Goal: Task Accomplishment & Management: Manage account settings

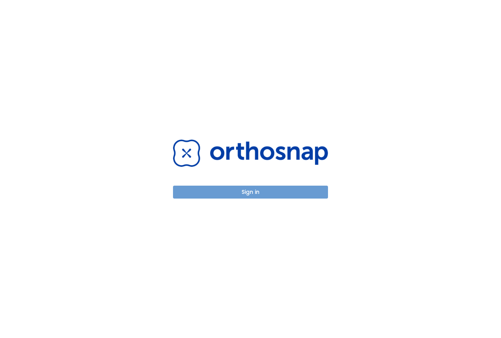
click at [254, 191] on button "Sign in" at bounding box center [250, 191] width 155 height 13
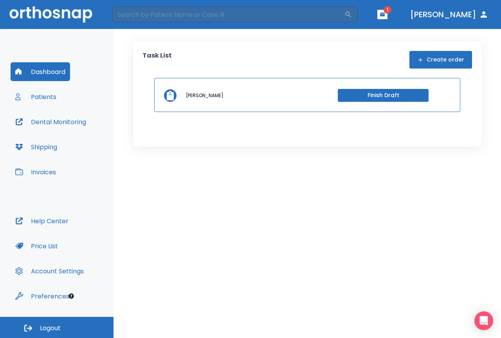
click at [44, 95] on button "Patients" at bounding box center [36, 96] width 50 height 19
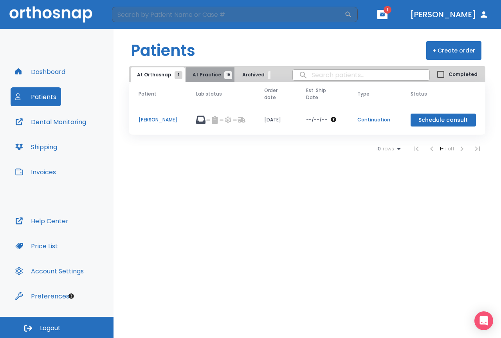
click at [224, 73] on span "19" at bounding box center [228, 75] width 8 height 8
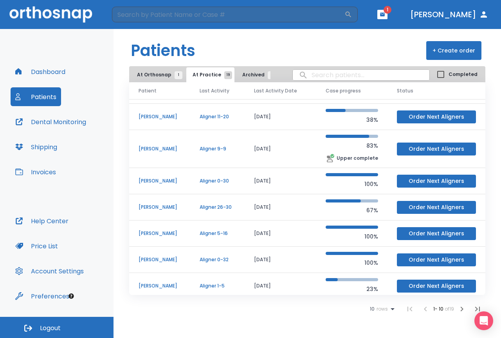
scroll to position [78, 0]
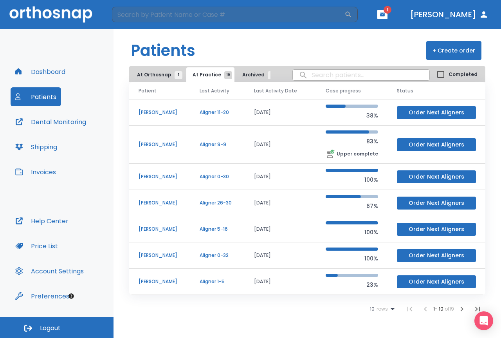
click at [163, 147] on p "[PERSON_NAME]" at bounding box center [160, 144] width 42 height 7
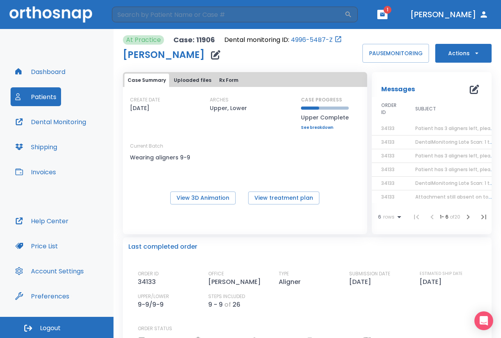
click at [422, 127] on span "Patient has 3 aligners left, please order next set!" at bounding box center [474, 128] width 118 height 7
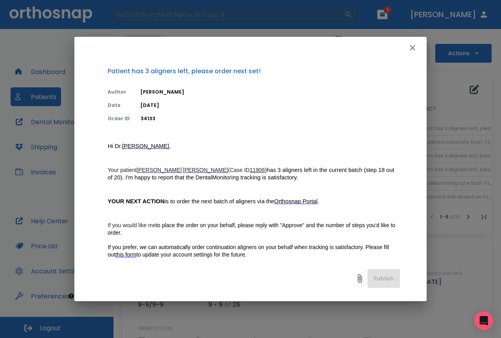
click at [414, 47] on icon "button" at bounding box center [412, 47] width 9 height 9
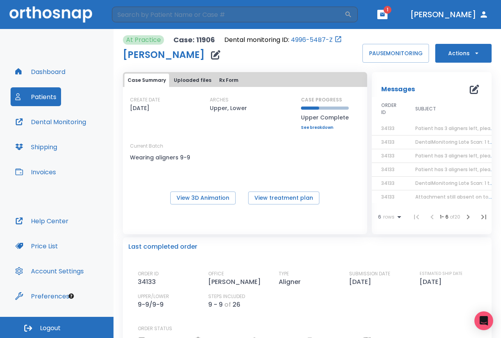
click at [44, 93] on button "Patients" at bounding box center [36, 96] width 50 height 19
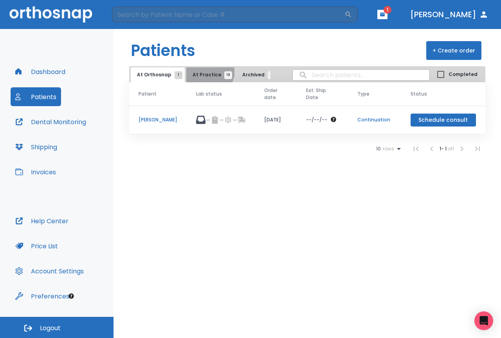
click at [205, 71] on button "At Practice 19" at bounding box center [210, 74] width 48 height 15
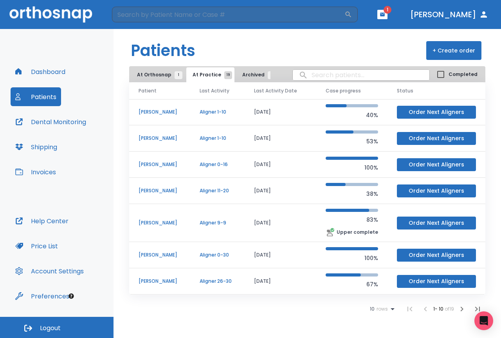
click at [160, 136] on p "[PERSON_NAME]" at bounding box center [160, 138] width 42 height 7
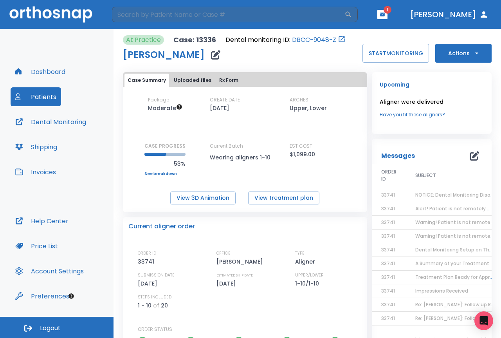
click at [391, 13] on span "1" at bounding box center [387, 10] width 8 height 8
click at [385, 13] on icon "button" at bounding box center [382, 15] width 5 height 4
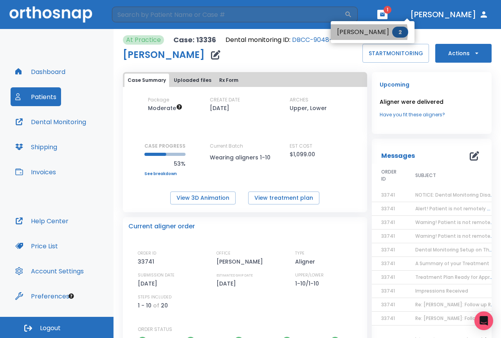
click at [364, 33] on li "[PERSON_NAME] 2" at bounding box center [373, 32] width 84 height 16
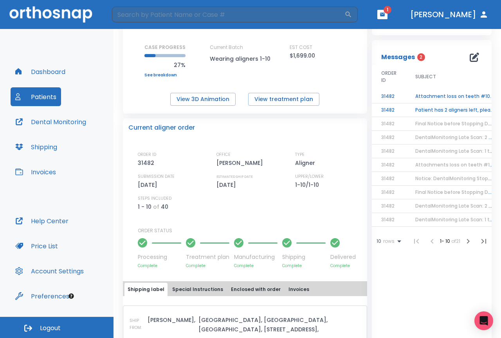
scroll to position [117, 0]
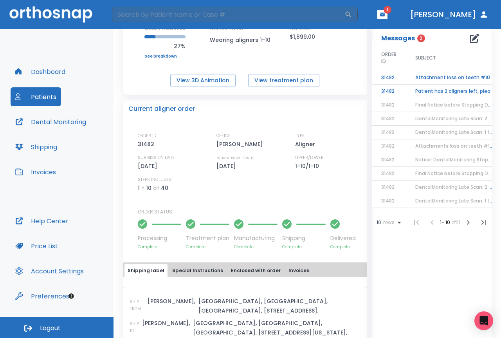
click at [452, 94] on td "Patient has 2 aligners left, please order next set!" at bounding box center [455, 92] width 98 height 14
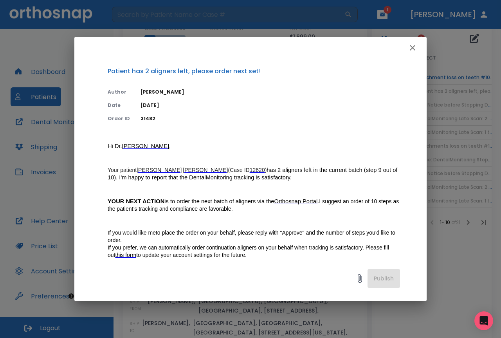
click at [414, 48] on icon "button" at bounding box center [412, 47] width 9 height 9
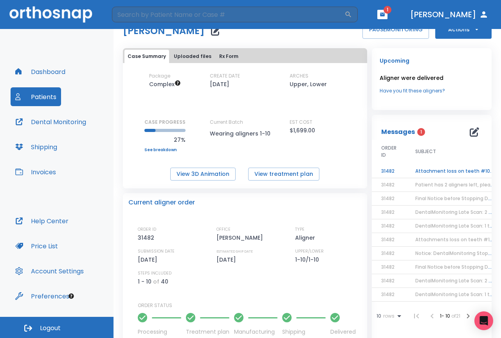
scroll to position [0, 0]
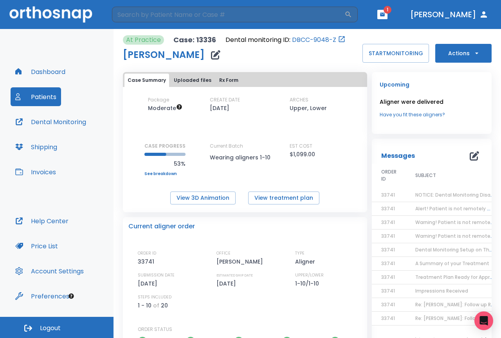
click at [434, 196] on span "NOTICE: Dental Monitoring Disabled for [PERSON_NAME]" at bounding box center [481, 194] width 133 height 7
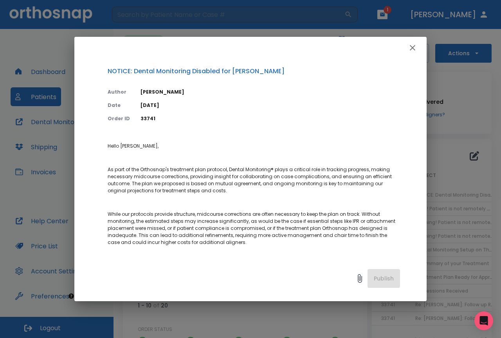
click at [409, 48] on icon "button" at bounding box center [412, 47] width 9 height 9
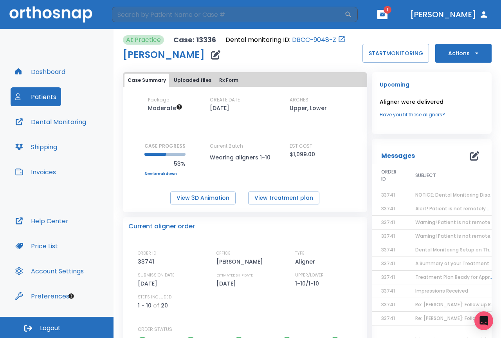
click at [430, 220] on span "Warning! Patient is not remotely monitored" at bounding box center [468, 222] width 106 height 7
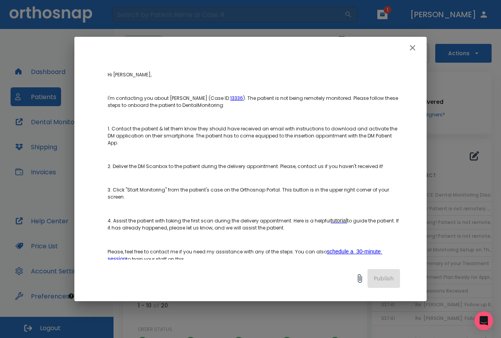
scroll to position [78, 0]
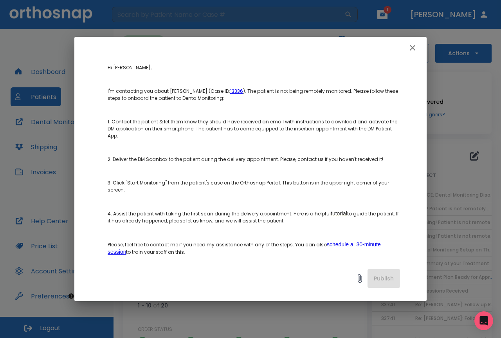
click at [410, 45] on icon "button" at bounding box center [412, 47] width 9 height 9
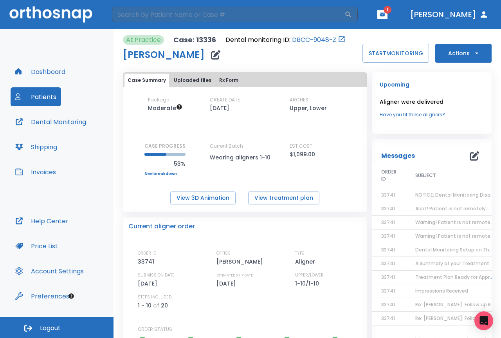
click at [428, 262] on span "A Summary of your Treatment" at bounding box center [452, 263] width 74 height 7
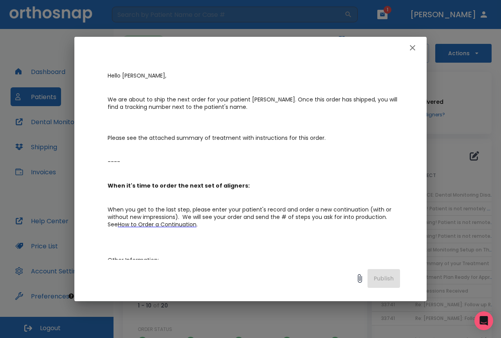
scroll to position [117, 0]
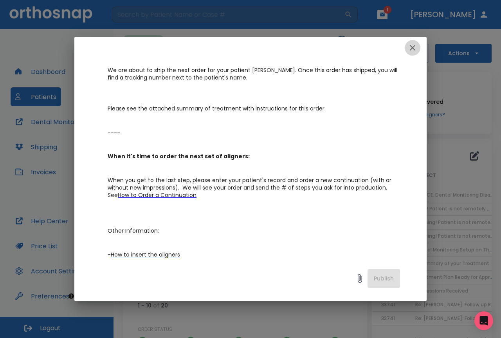
click at [415, 45] on icon "button" at bounding box center [412, 47] width 9 height 9
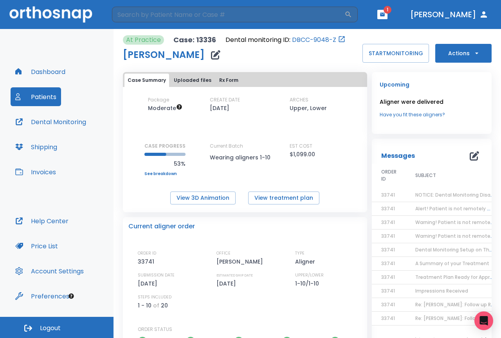
click at [445, 207] on span "Alert! Patient is not remotely monitored" at bounding box center [463, 208] width 97 height 7
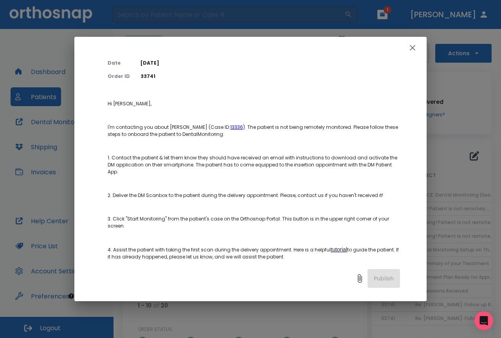
scroll to position [0, 0]
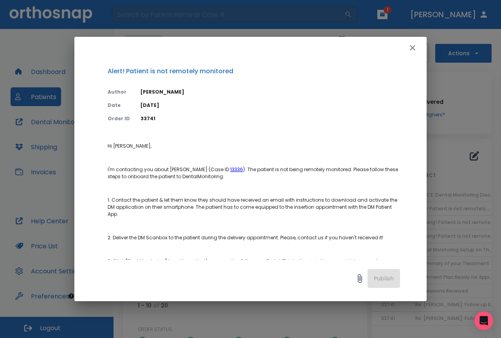
click at [415, 46] on icon "button" at bounding box center [412, 47] width 9 height 9
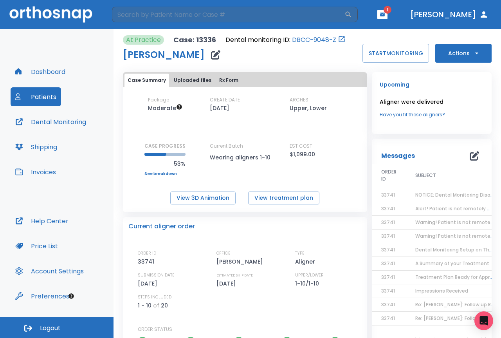
click at [56, 121] on button "Dental Monitoring" at bounding box center [51, 121] width 80 height 19
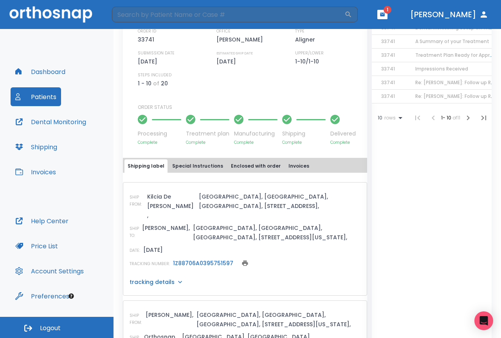
scroll to position [235, 0]
